Goal: Task Accomplishment & Management: Manage account settings

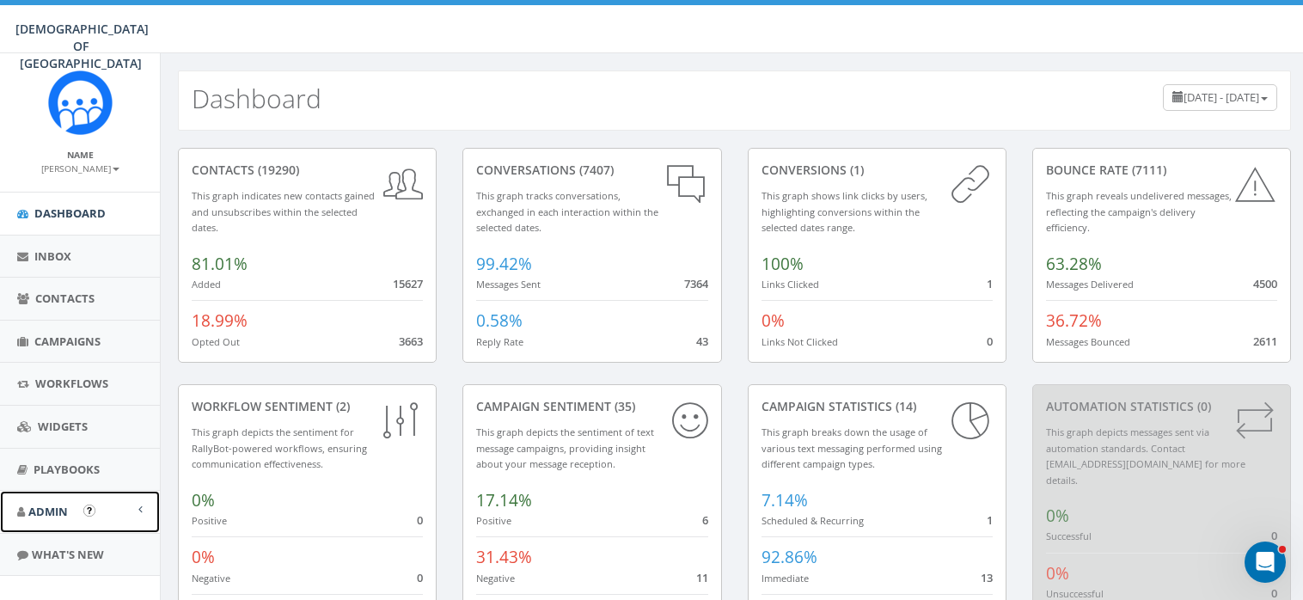
click at [46, 504] on span "Admin" at bounding box center [48, 511] width 40 height 15
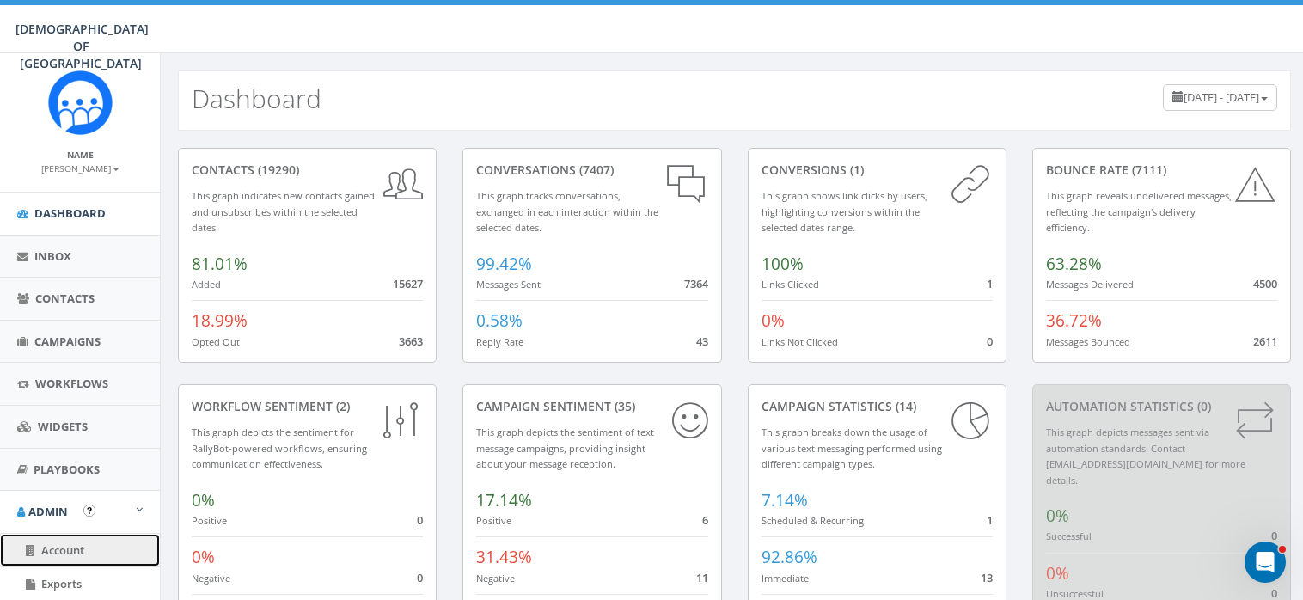
click at [62, 548] on span "Account" at bounding box center [62, 549] width 43 height 15
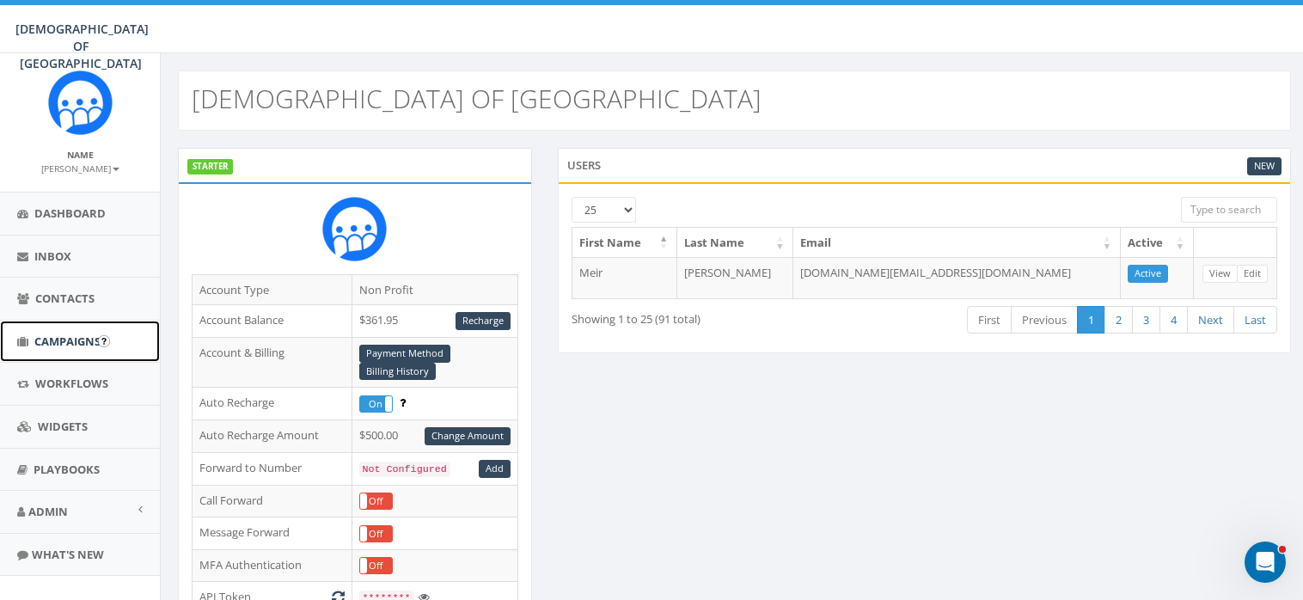
click at [55, 334] on span "Campaigns" at bounding box center [67, 341] width 66 height 15
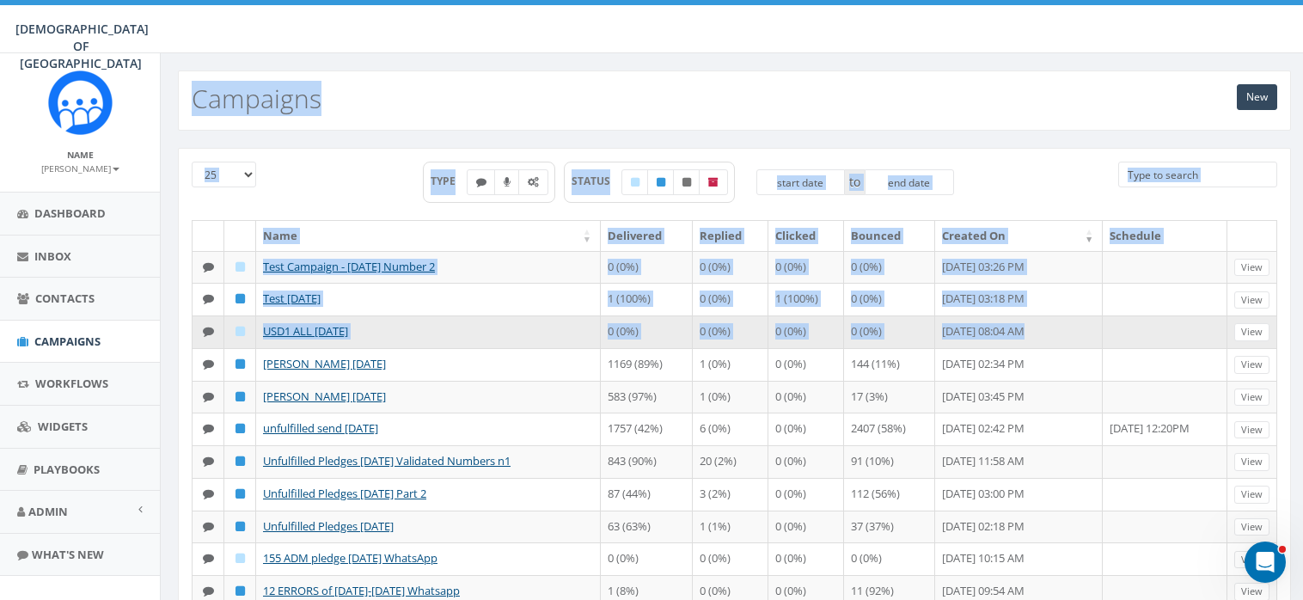
drag, startPoint x: 193, startPoint y: 92, endPoint x: 1111, endPoint y: 335, distance: 949.7
click at [1111, 335] on div "New Campaigns 25 50 100 TYPE STATUS to Name Delivered Replied Clicked Bounced C…" at bounding box center [734, 474] width 1148 height 843
copy div "Campaigns 25 50 100 TYPE STATUS to Name Delivered Replied Clicked Bounced Creat…"
